Goal: Check status: Check status

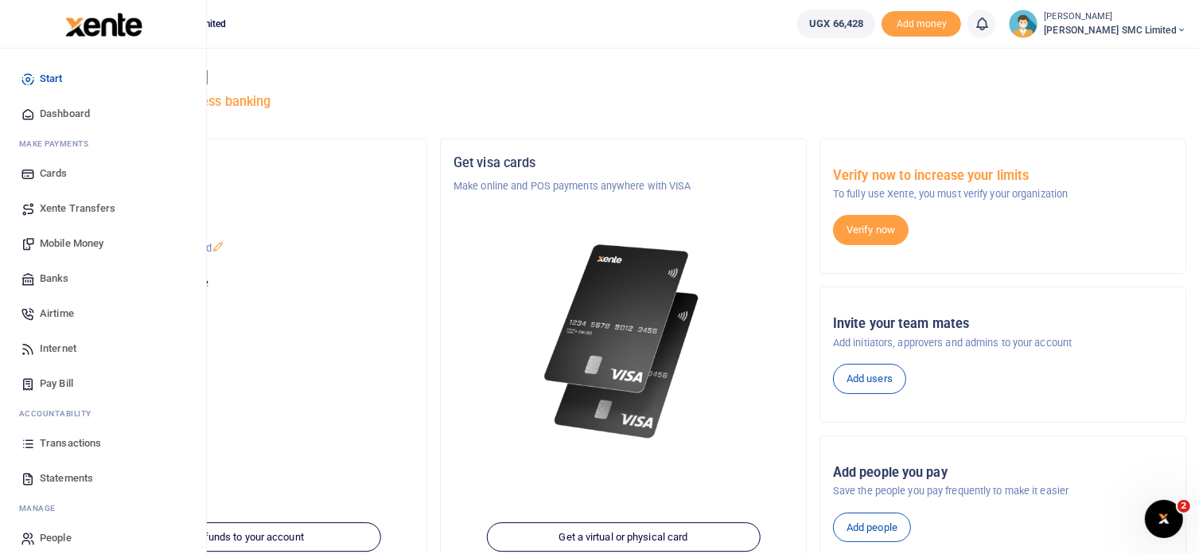
click at [71, 435] on span "Transactions" at bounding box center [70, 443] width 61 height 16
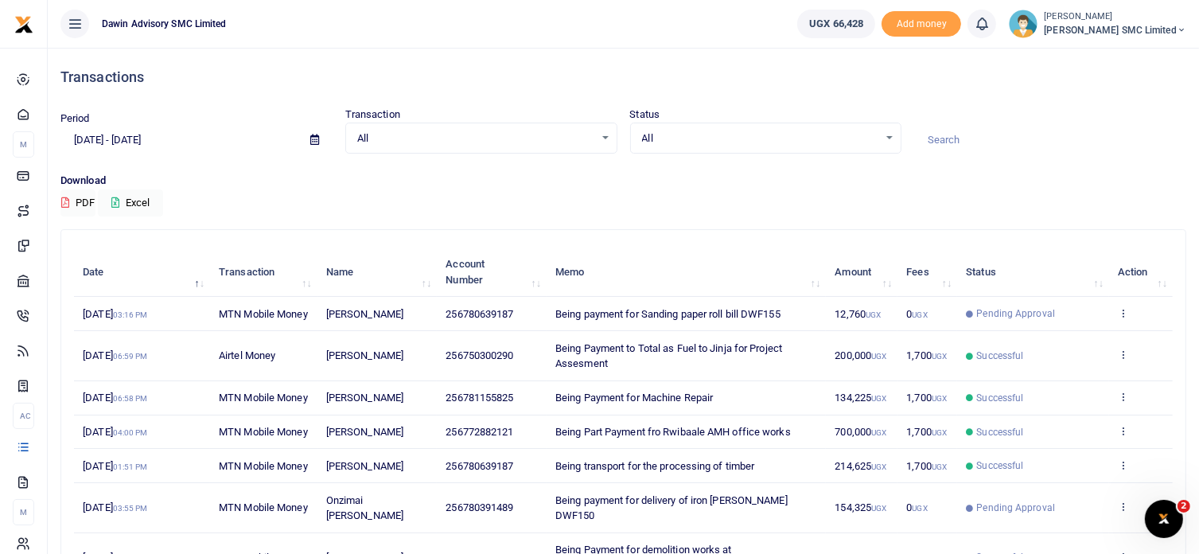
click at [703, 261] on th "Memo" at bounding box center [686, 271] width 279 height 49
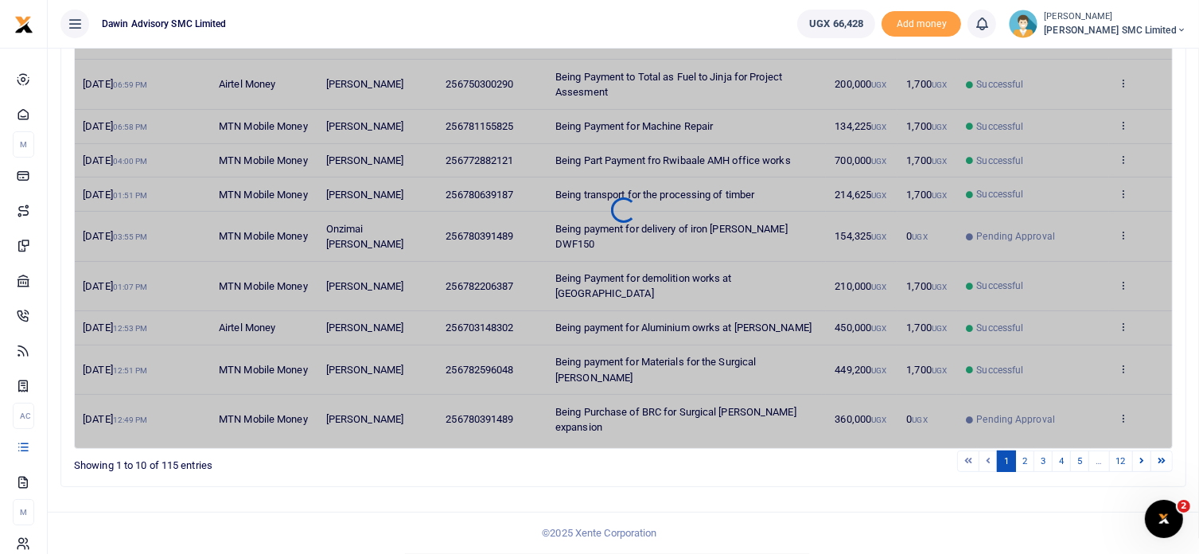
scroll to position [330, 0]
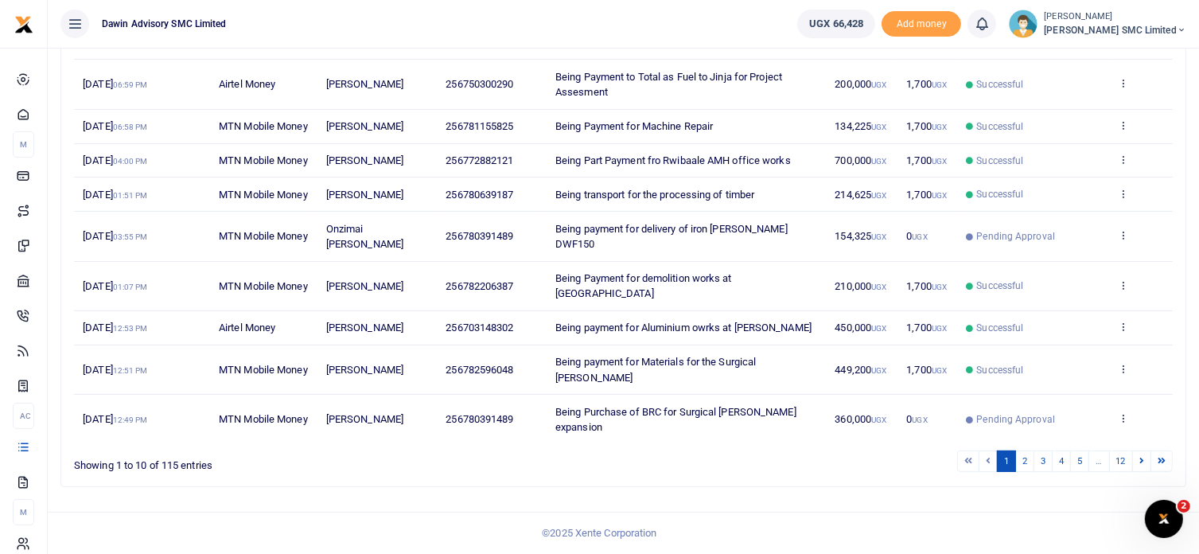
click at [724, 451] on ul "1 2 3 4 5 … 12" at bounding box center [855, 460] width 635 height 21
click at [747, 454] on ul "1 2 3 4 5 … 12" at bounding box center [855, 460] width 635 height 21
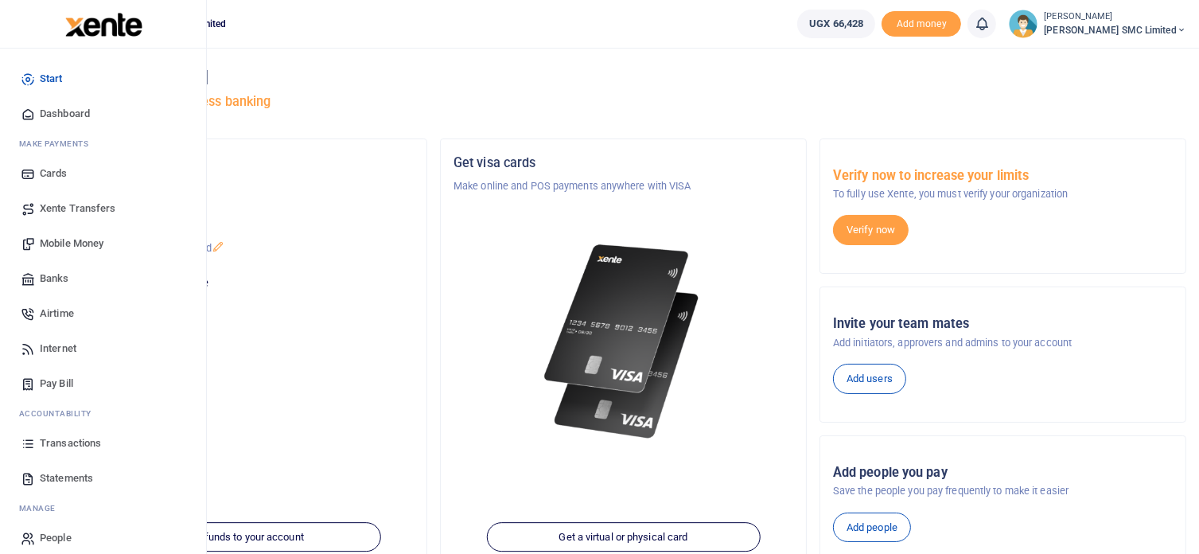
click at [65, 434] on link "Transactions" at bounding box center [103, 443] width 181 height 35
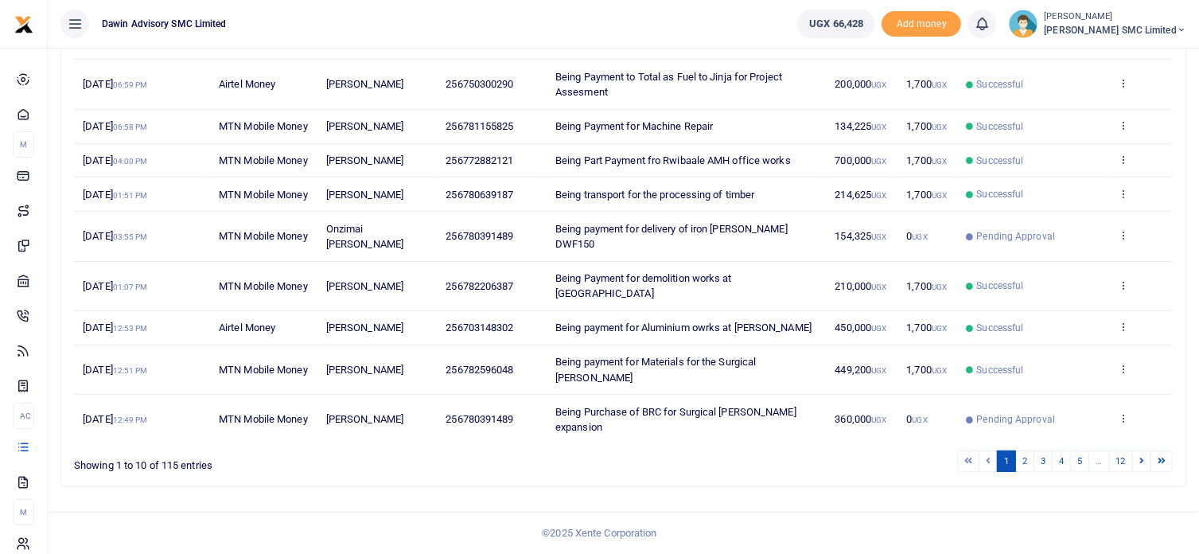
scroll to position [330, 0]
click at [1022, 459] on link "2" at bounding box center [1024, 460] width 19 height 21
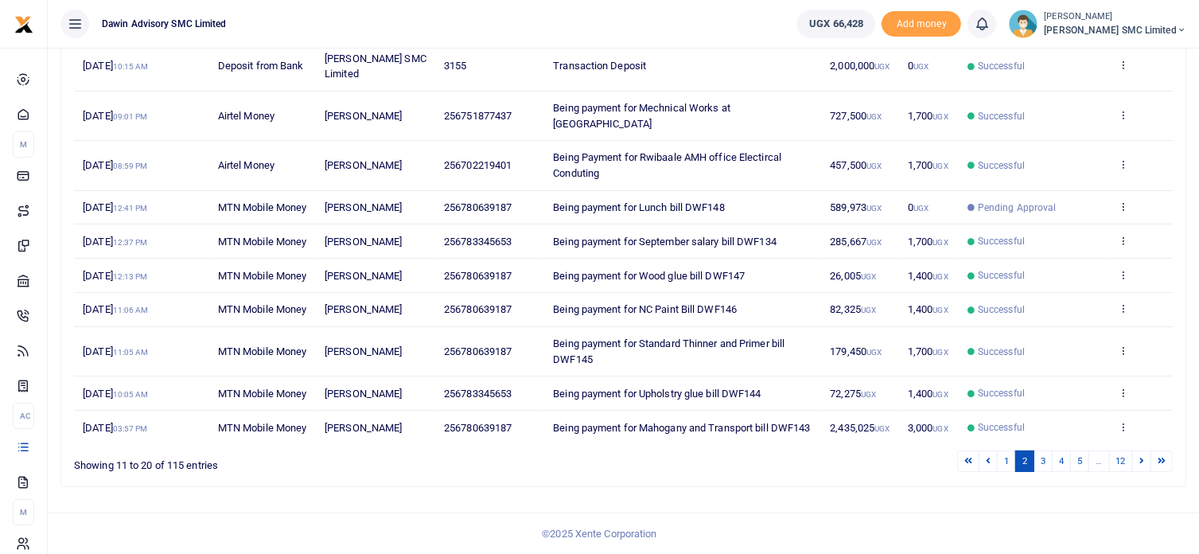
scroll to position [266, 0]
click at [1123, 158] on icon at bounding box center [1123, 163] width 10 height 11
click at [1069, 179] on link "View details" at bounding box center [1065, 190] width 126 height 22
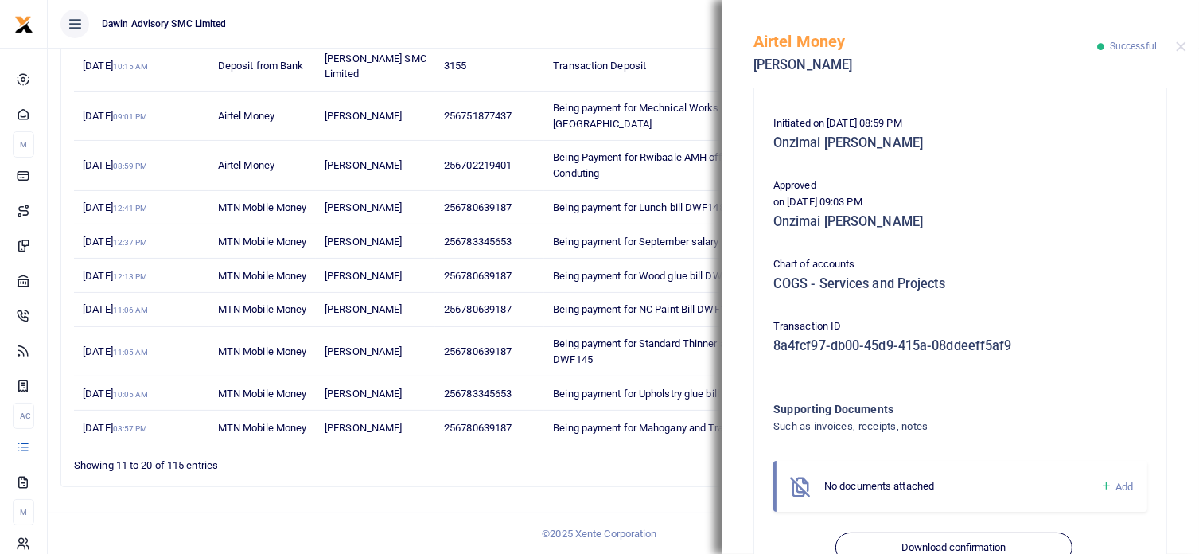
scroll to position [354, 0]
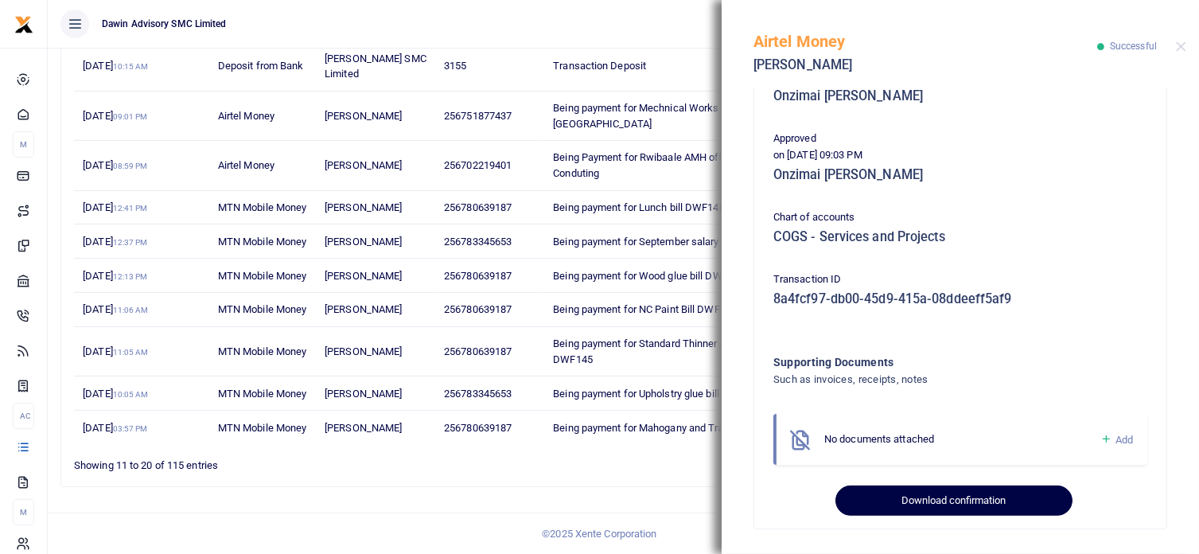
click at [904, 491] on button "Download confirmation" at bounding box center [953, 500] width 236 height 30
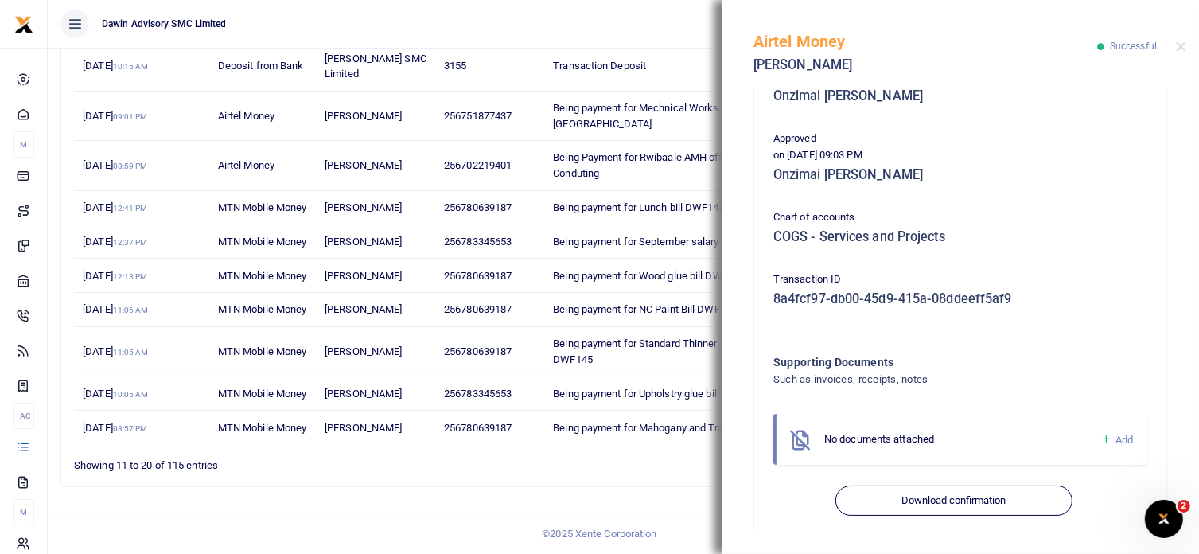
scroll to position [0, 0]
click at [1124, 157] on p "on 2nd Oct 2025 09:03 PM" at bounding box center [960, 155] width 374 height 17
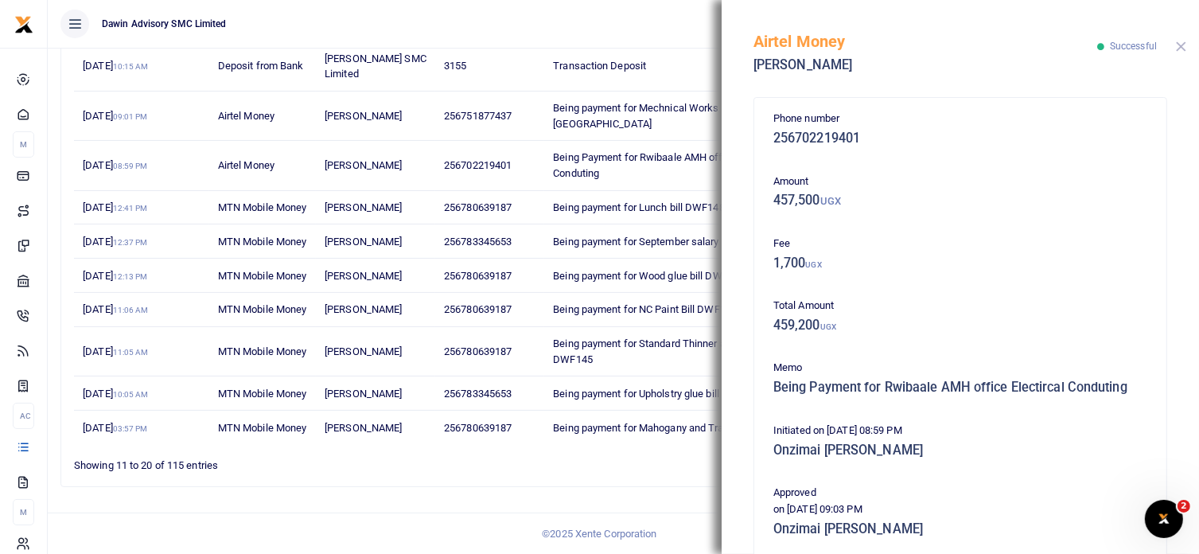
click at [1179, 50] on button "Close" at bounding box center [1181, 46] width 10 height 10
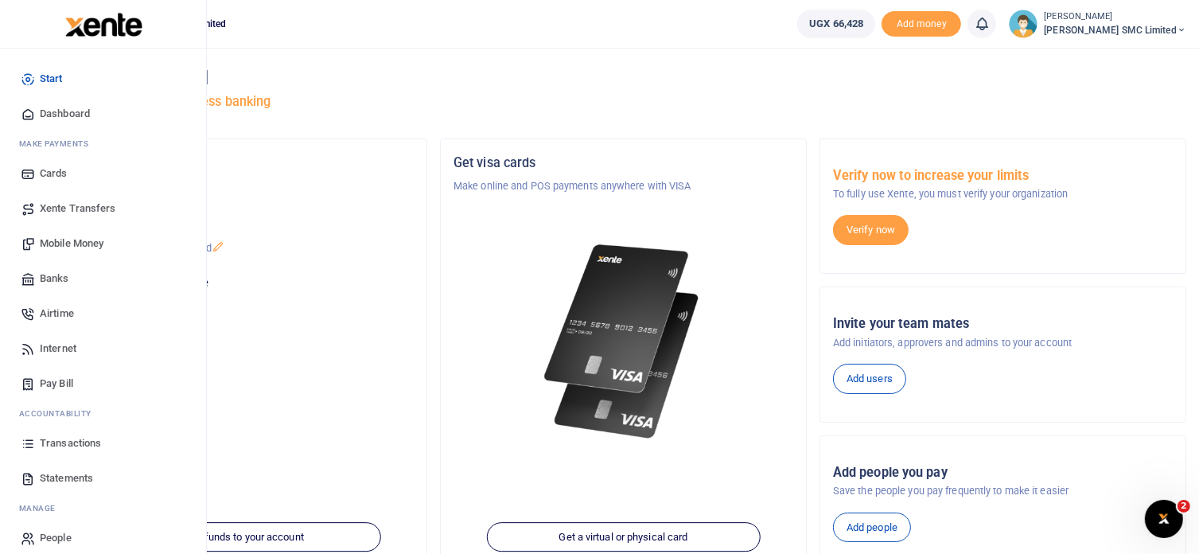
click at [80, 449] on span "Transactions" at bounding box center [70, 443] width 61 height 16
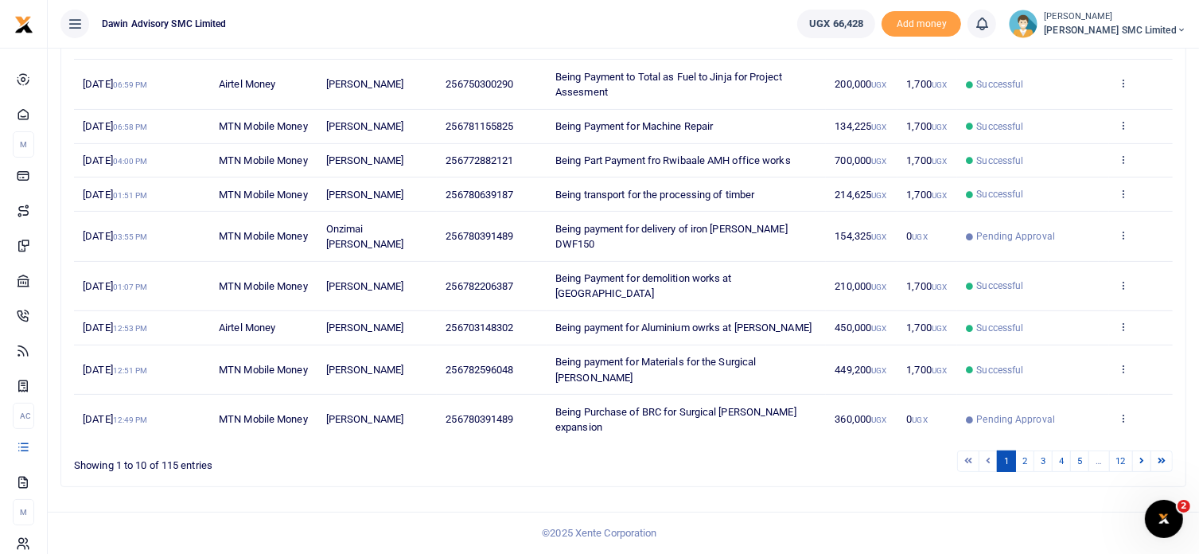
scroll to position [330, 0]
click at [1028, 460] on link "2" at bounding box center [1024, 460] width 19 height 21
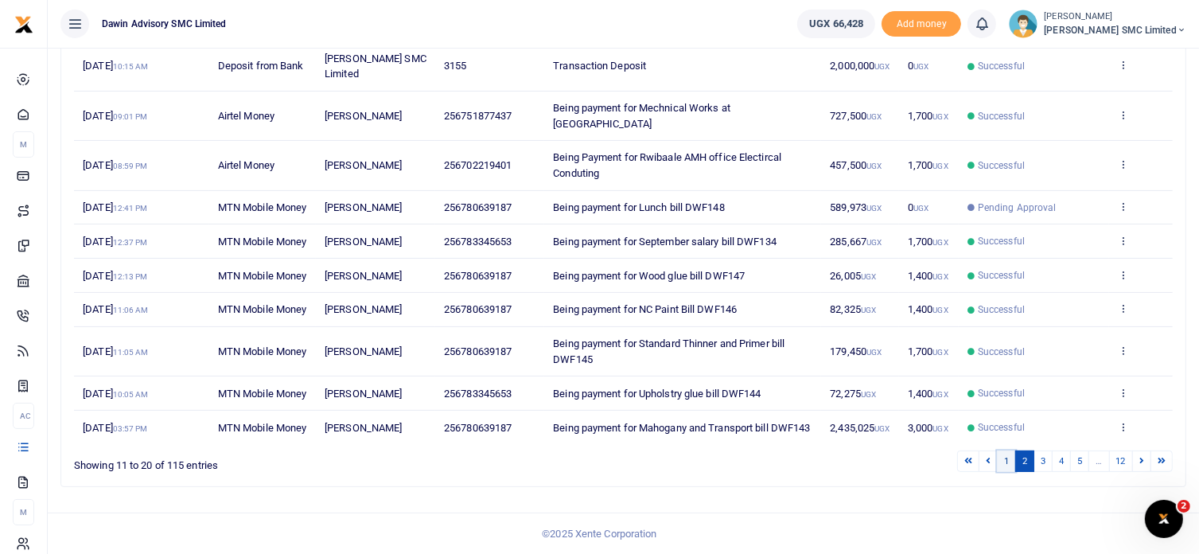
click at [1009, 472] on link "1" at bounding box center [1006, 460] width 19 height 21
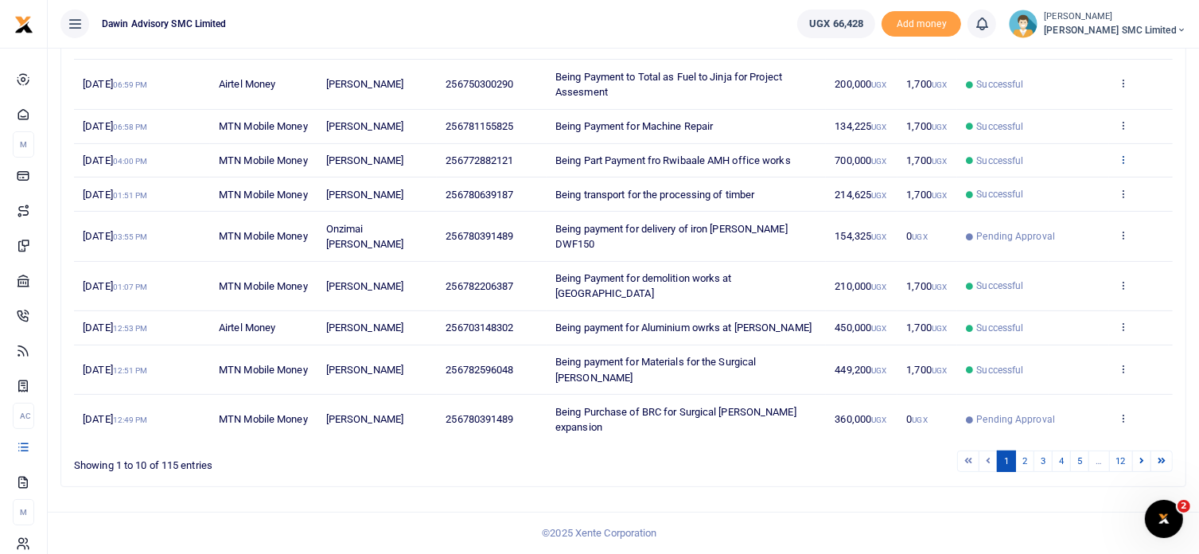
click at [1122, 154] on icon at bounding box center [1123, 159] width 10 height 11
click at [1045, 212] on link "View details" at bounding box center [1065, 223] width 126 height 22
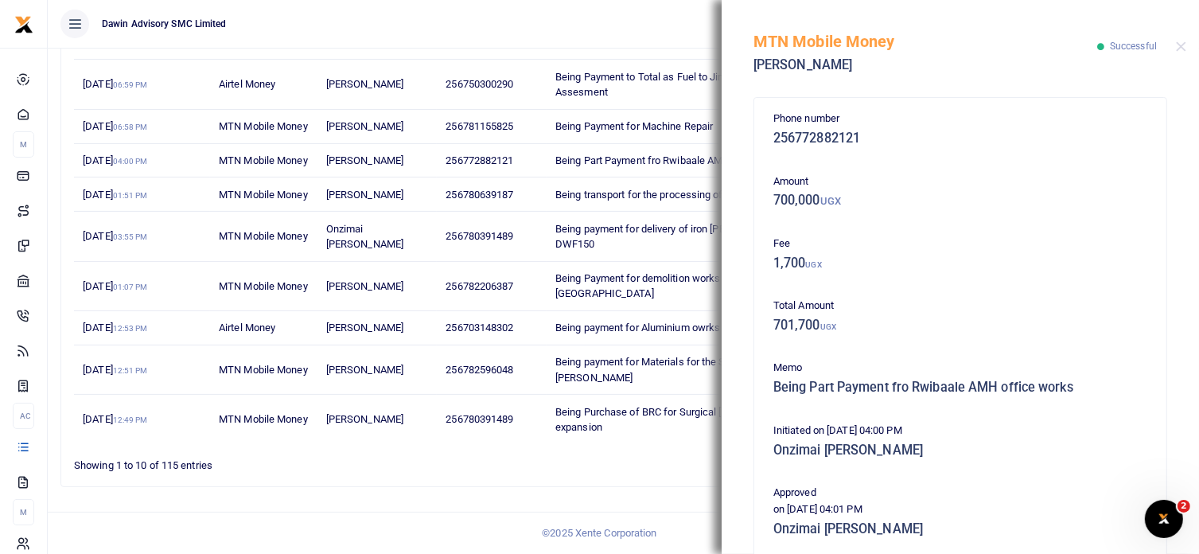
scroll to position [354, 0]
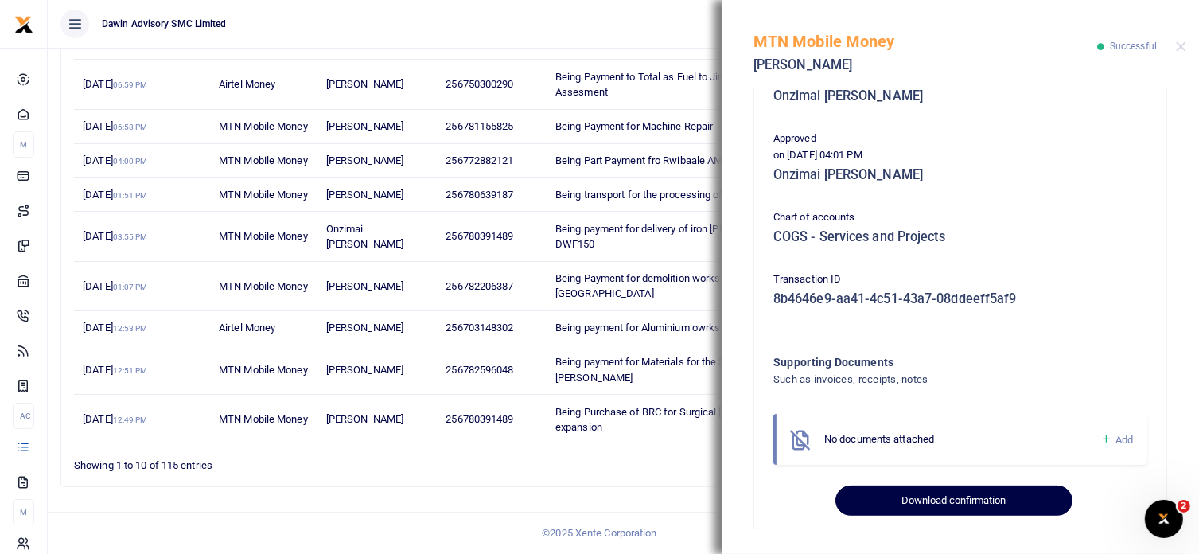
click at [926, 511] on button "Download confirmation" at bounding box center [953, 500] width 236 height 30
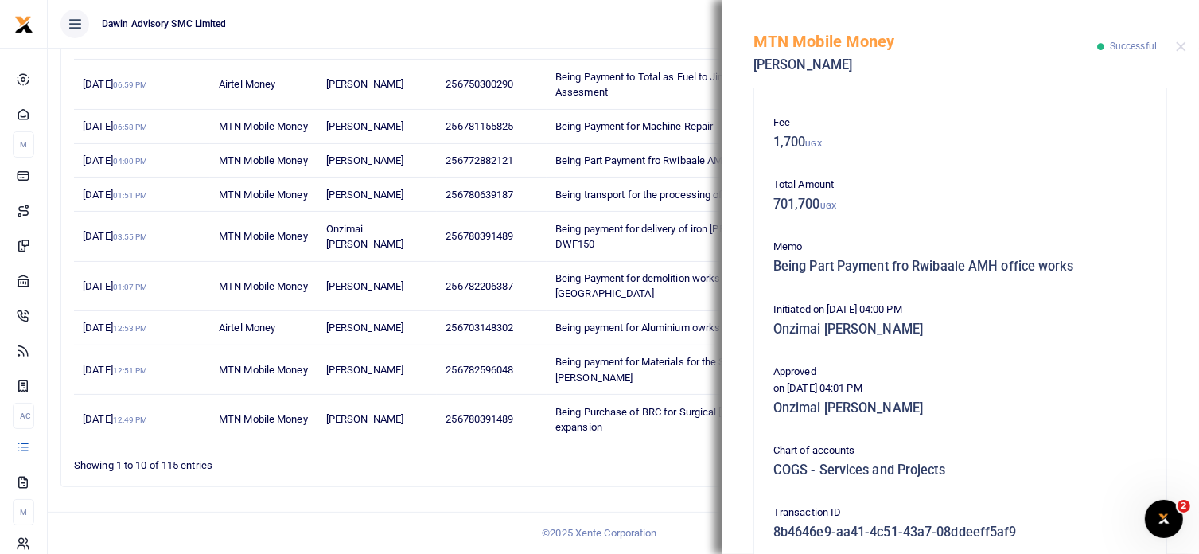
scroll to position [0, 0]
